Goal: Task Accomplishment & Management: Manage account settings

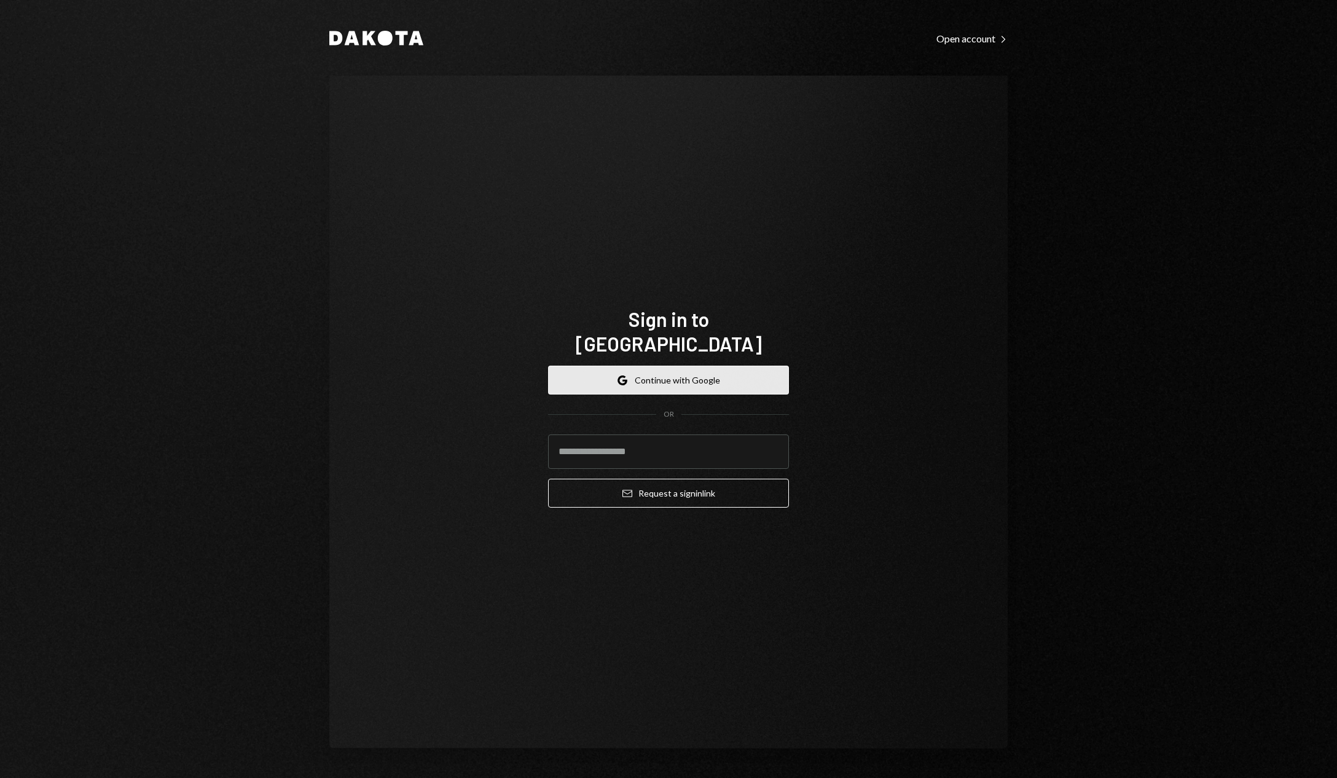
click at [701, 376] on button "Google Continue with Google" at bounding box center [668, 380] width 241 height 29
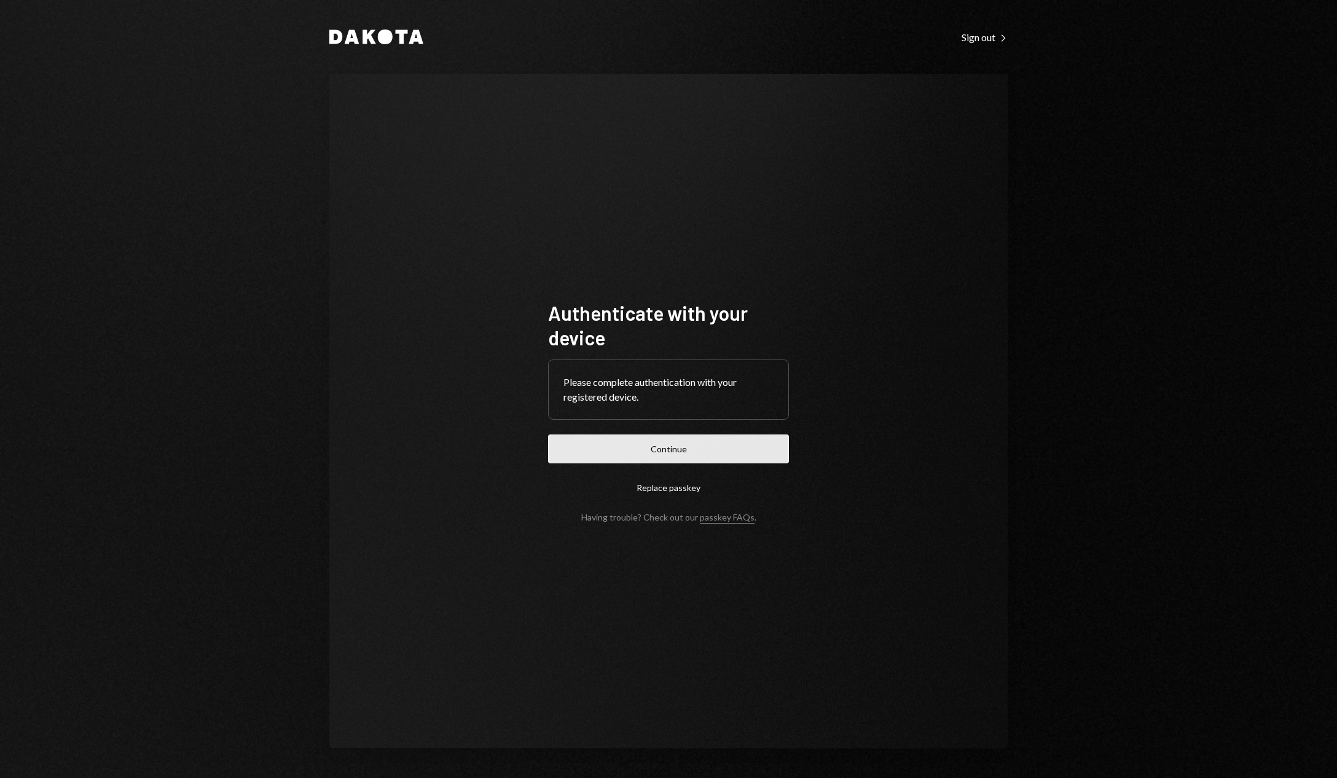
click at [597, 443] on button "Continue" at bounding box center [668, 449] width 241 height 29
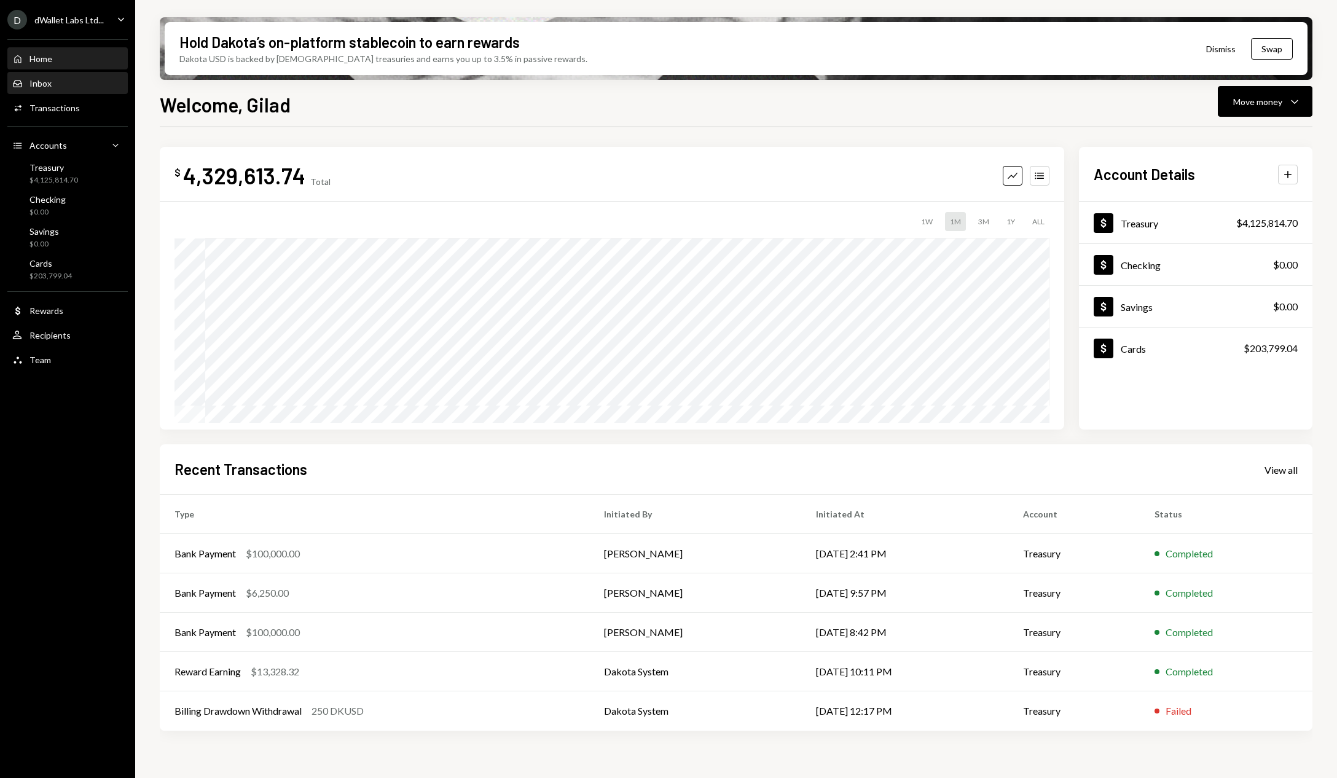
click at [78, 81] on div "Inbox Inbox" at bounding box center [67, 83] width 111 height 11
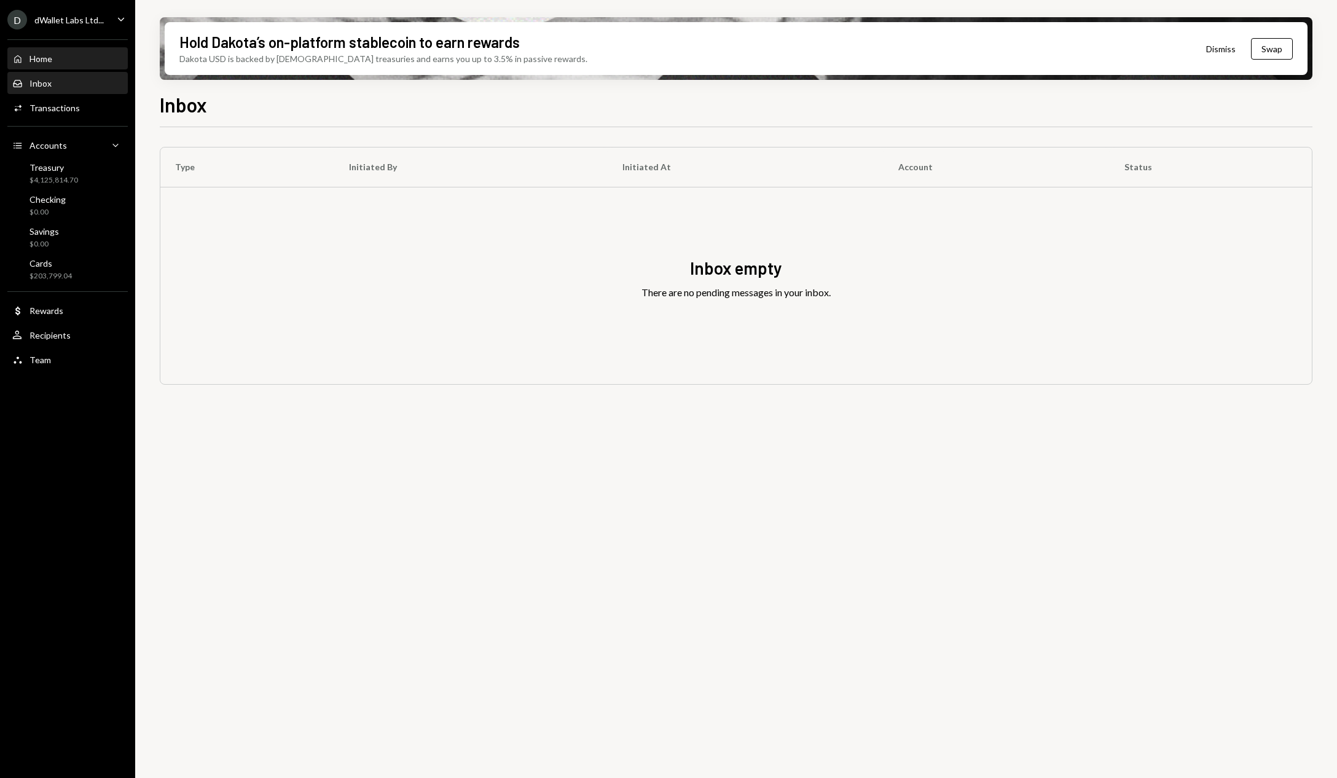
click at [33, 67] on div "Home Home" at bounding box center [67, 59] width 111 height 21
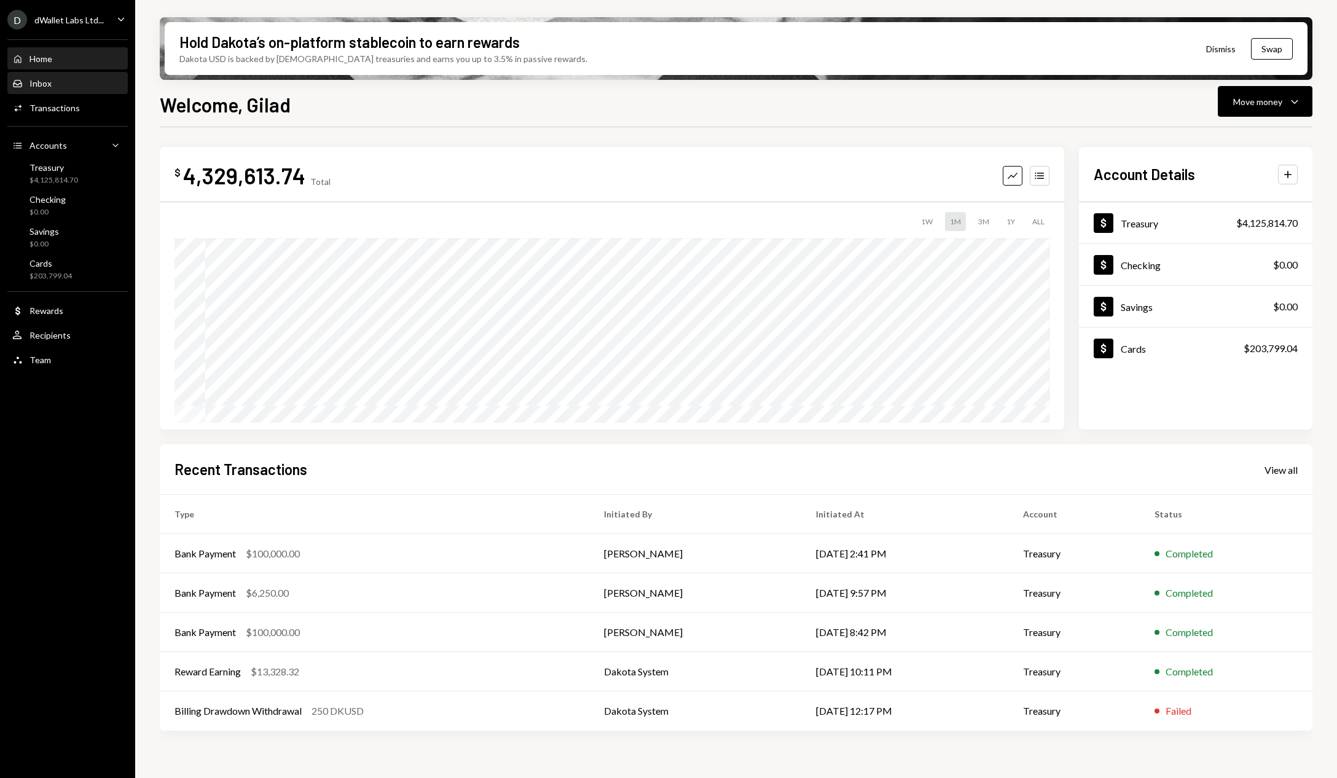
click at [36, 85] on div "Inbox" at bounding box center [41, 83] width 22 height 10
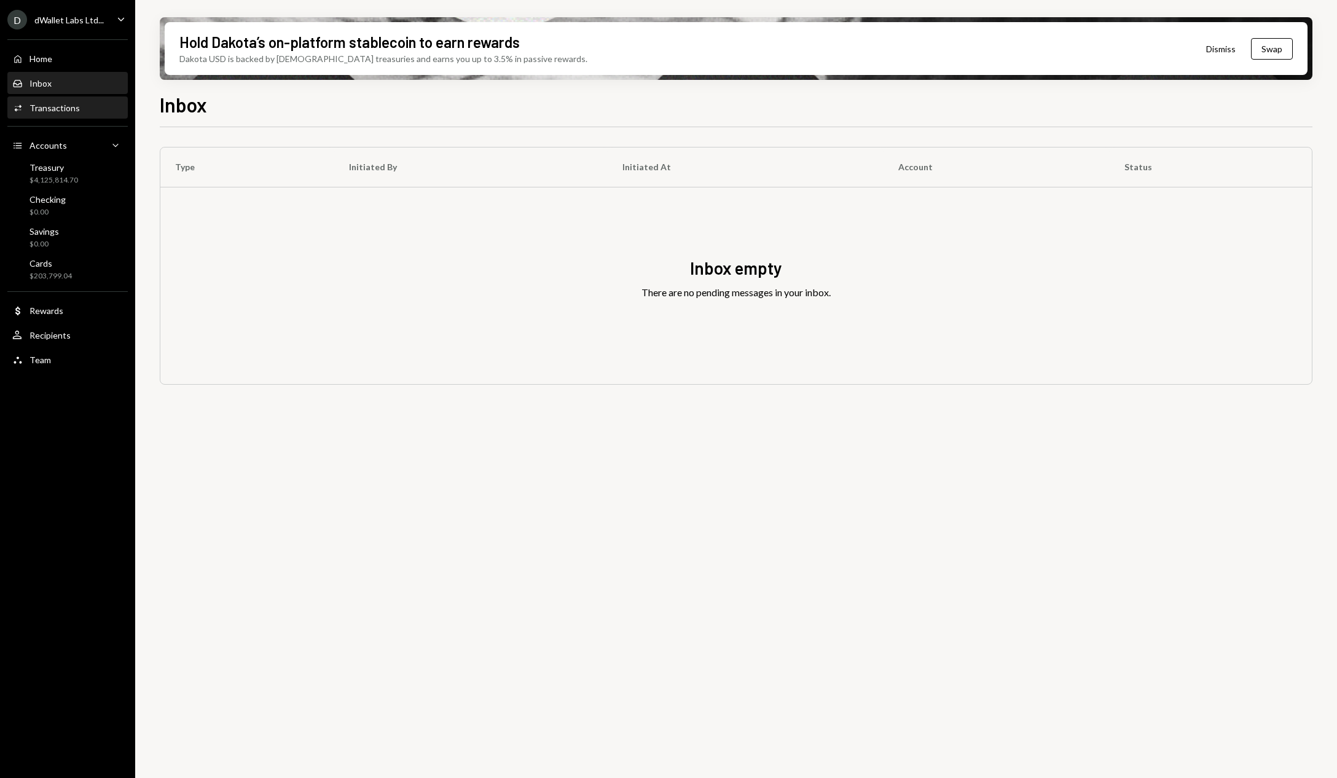
click at [76, 114] on div "Activities Transactions" at bounding box center [67, 108] width 111 height 21
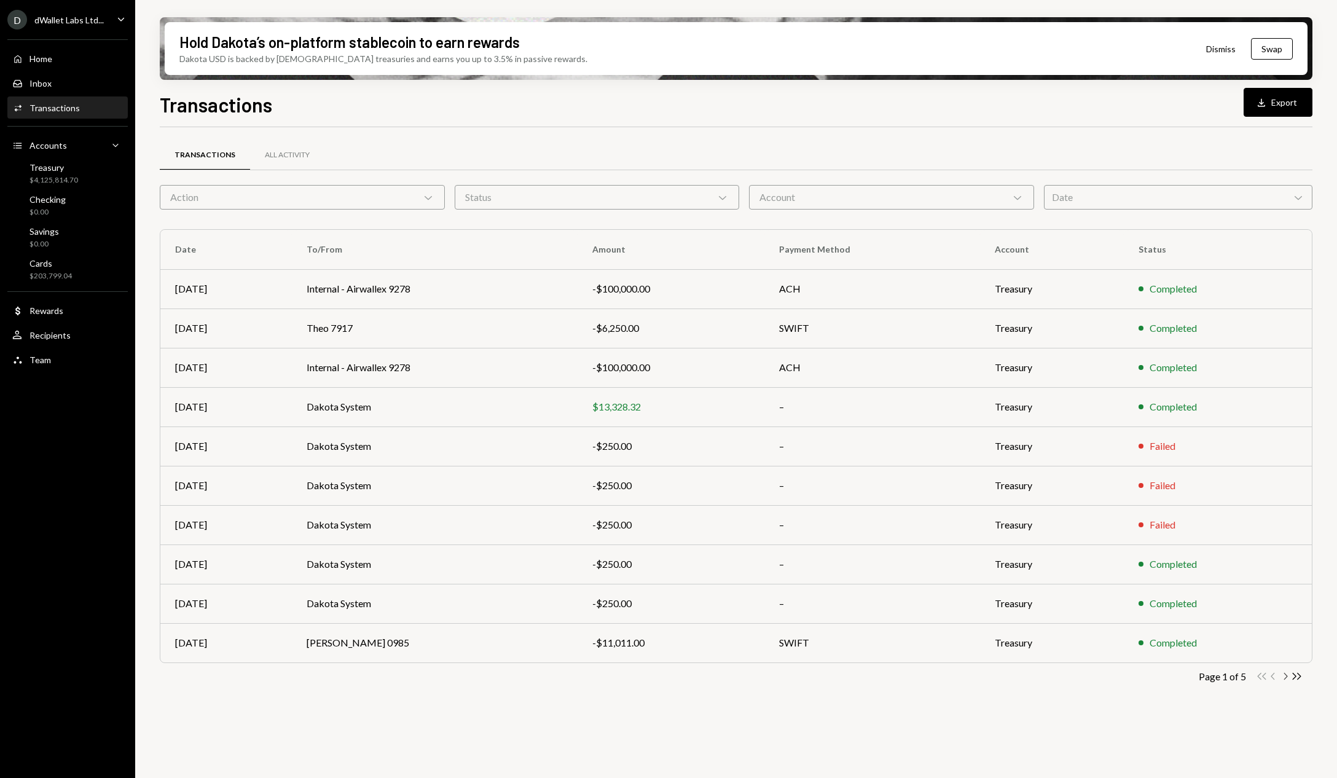
click at [1286, 677] on icon "Chevron Right" at bounding box center [1286, 677] width 12 height 12
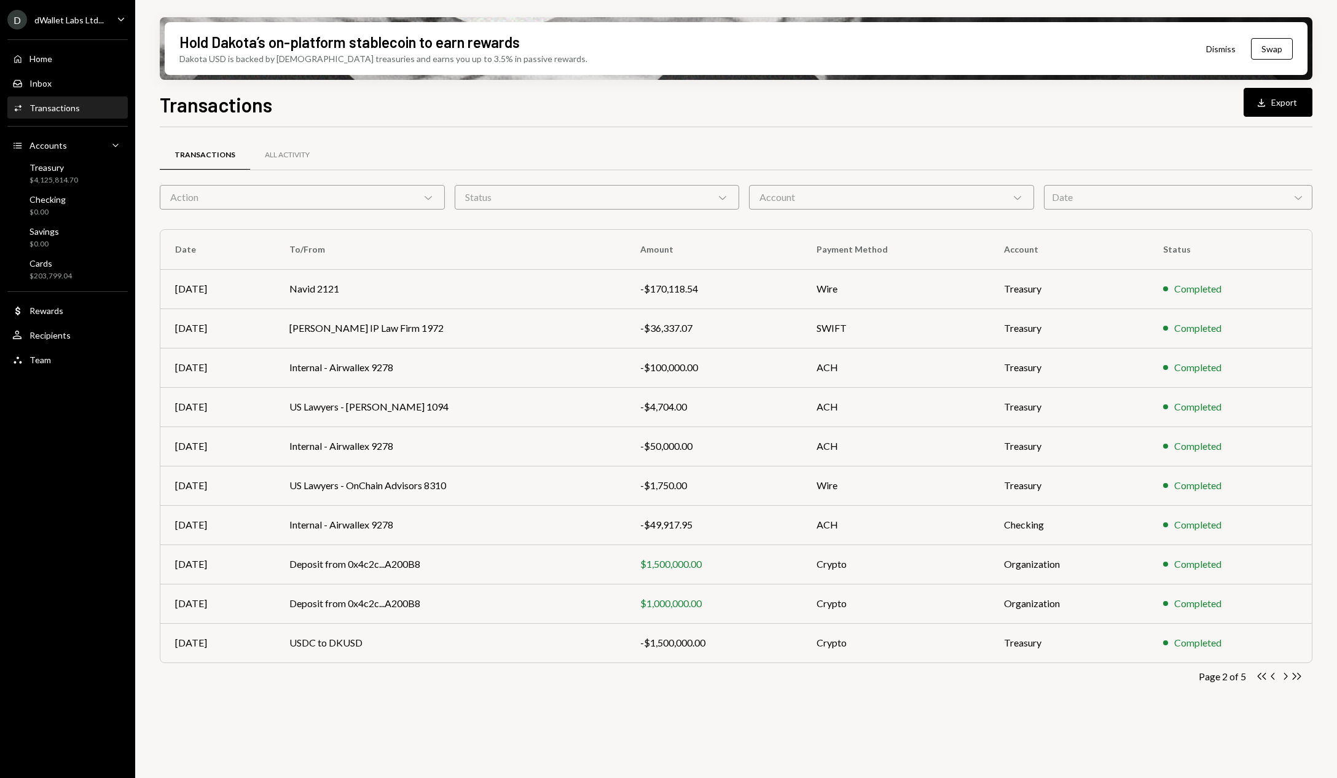
click at [1286, 677] on icon "Chevron Right" at bounding box center [1286, 677] width 12 height 12
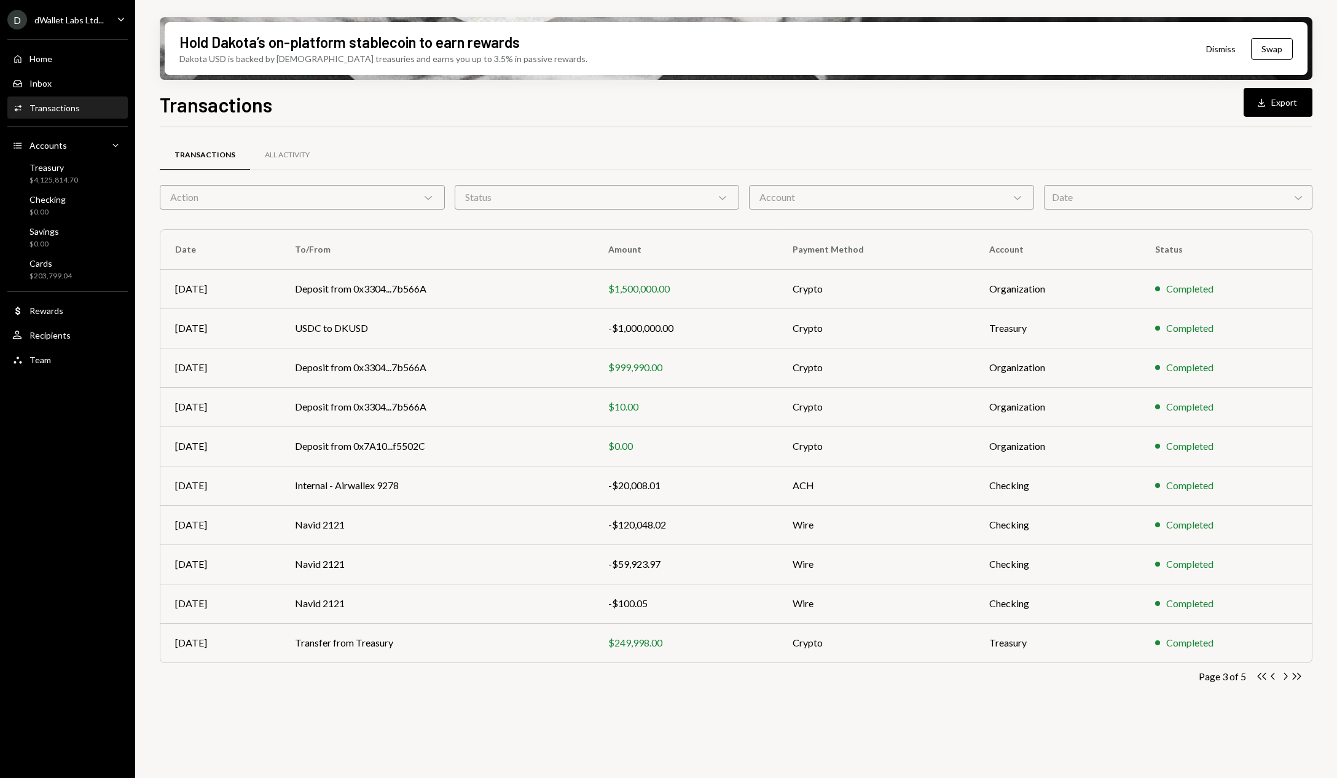
click at [1286, 677] on icon "Chevron Right" at bounding box center [1286, 677] width 12 height 12
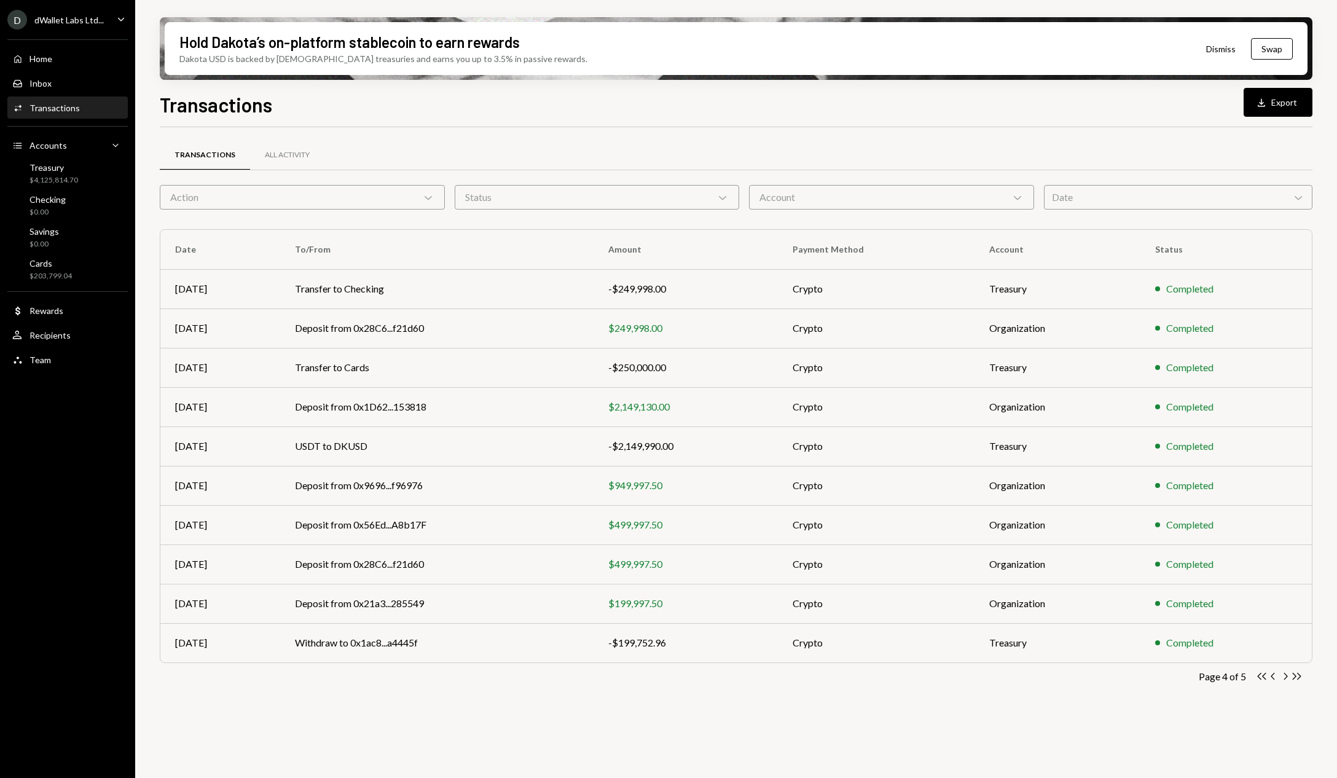
click at [1286, 677] on icon "Chevron Right" at bounding box center [1286, 677] width 12 height 12
